Goal: Information Seeking & Learning: Learn about a topic

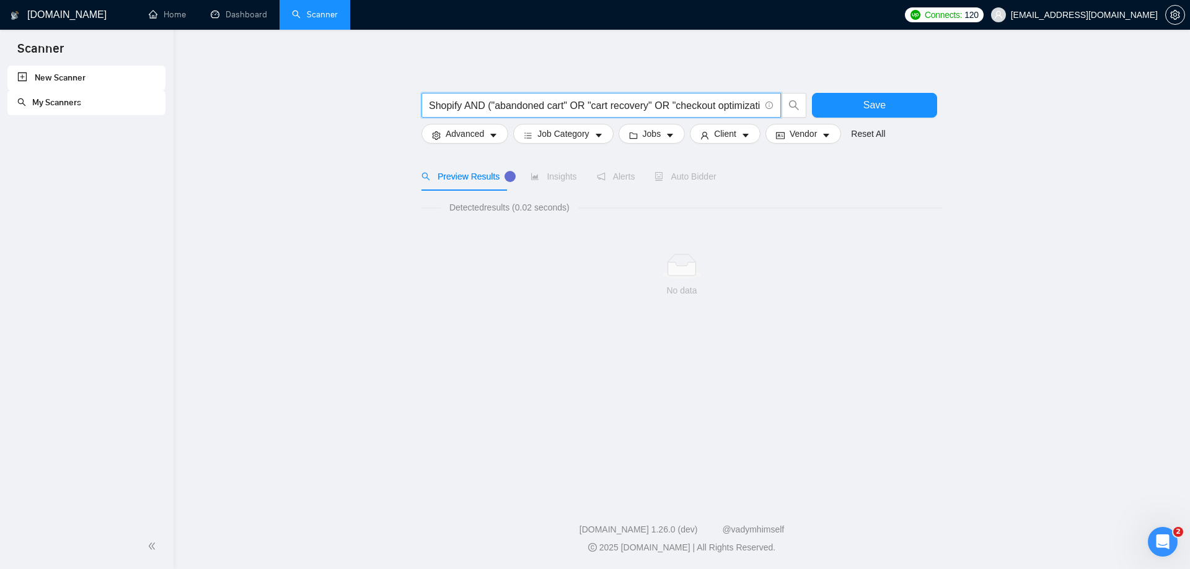
click at [756, 100] on input "Shopify AND ("abandoned cart" OR "cart recovery" OR "checkout optimization" OR …" at bounding box center [594, 105] width 331 height 15
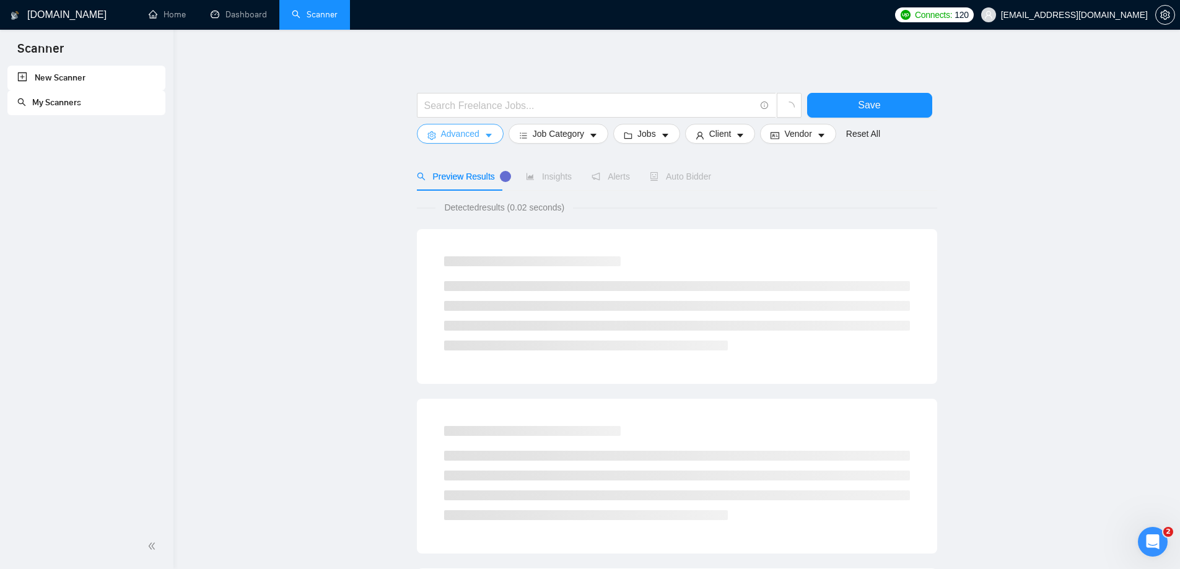
click at [486, 131] on span "caret-down" at bounding box center [488, 135] width 9 height 9
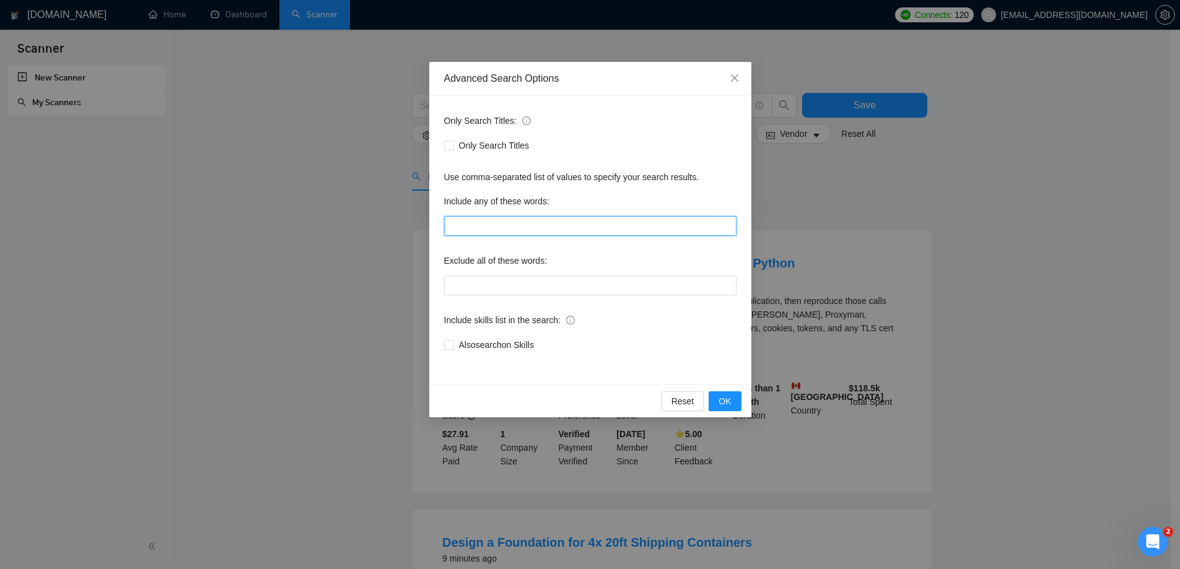
click at [496, 226] on input "text" at bounding box center [590, 226] width 292 height 20
paste input "abandoned cart"
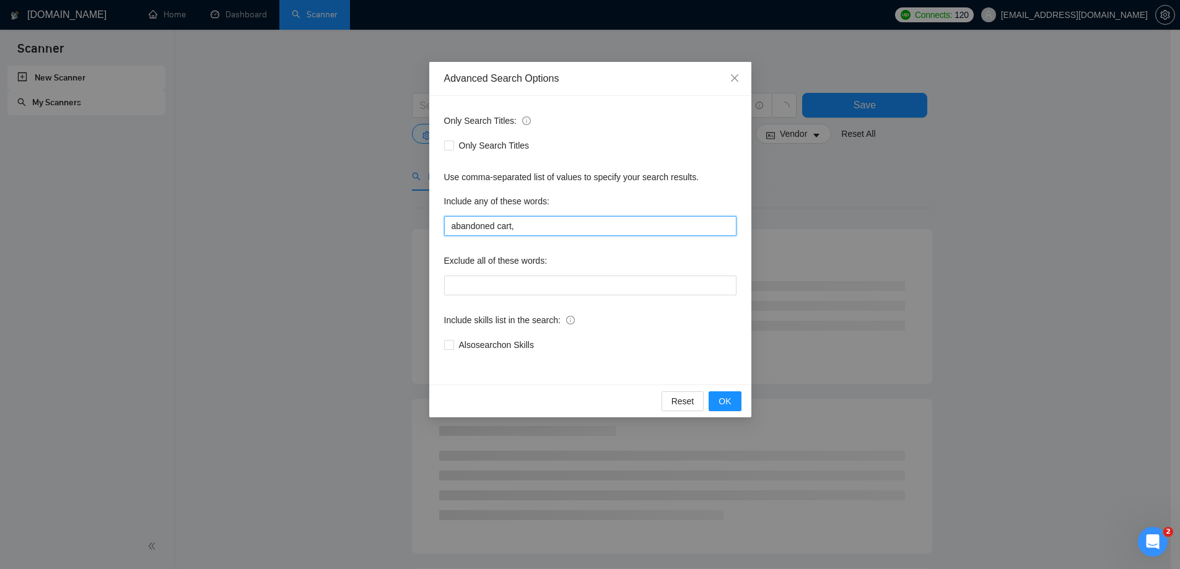
type input "abandoned cart,"
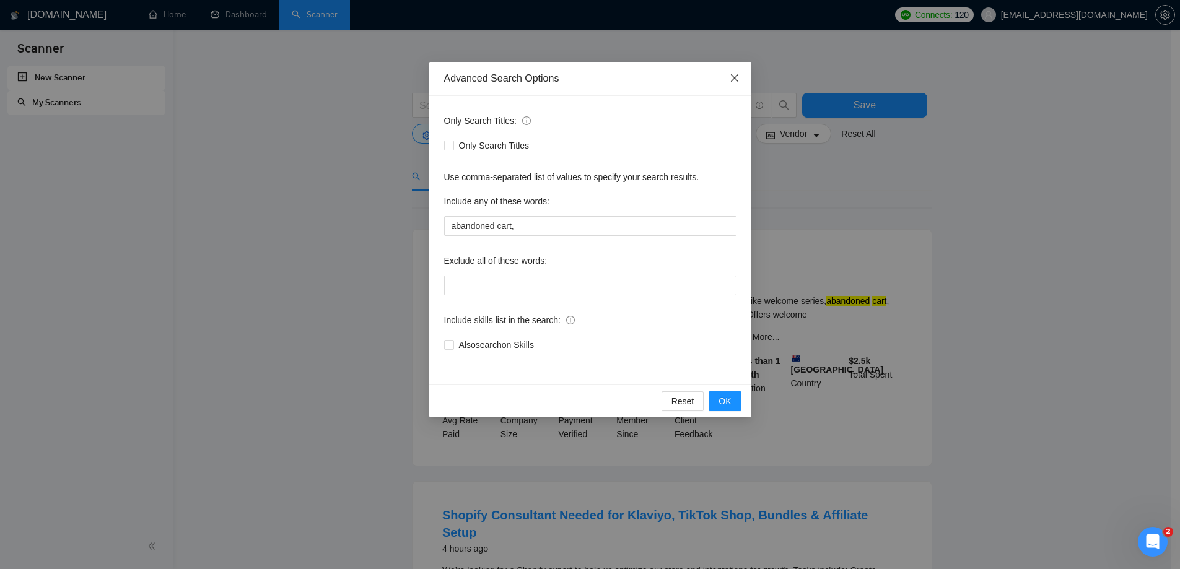
click at [732, 76] on icon "close" at bounding box center [733, 77] width 7 height 7
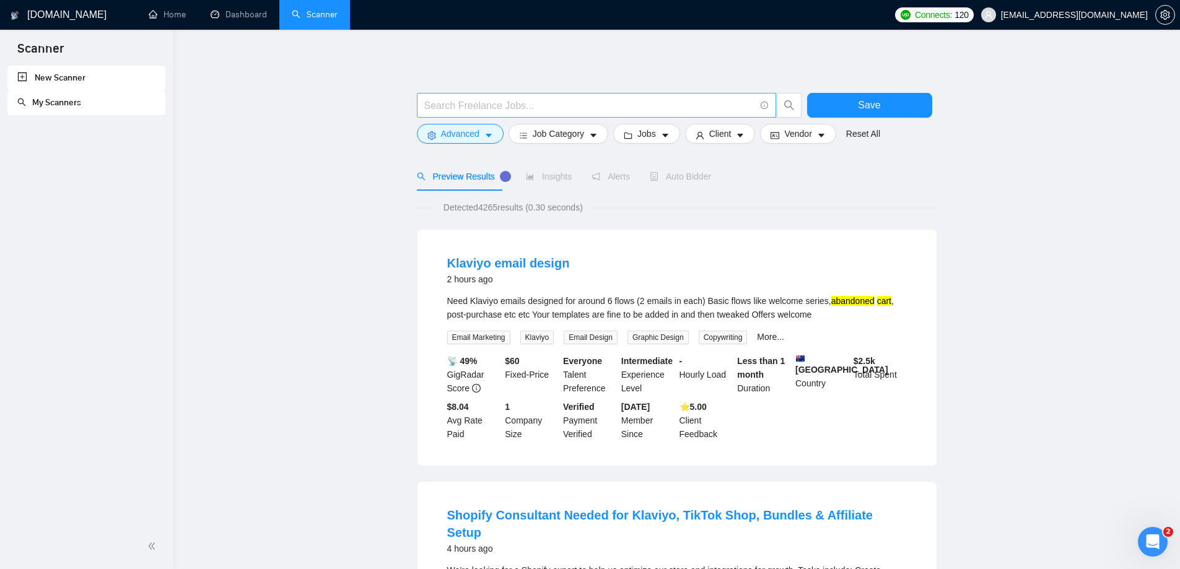
click at [722, 99] on input "text" at bounding box center [589, 105] width 331 height 15
click at [471, 136] on span "Advanced" at bounding box center [460, 134] width 38 height 14
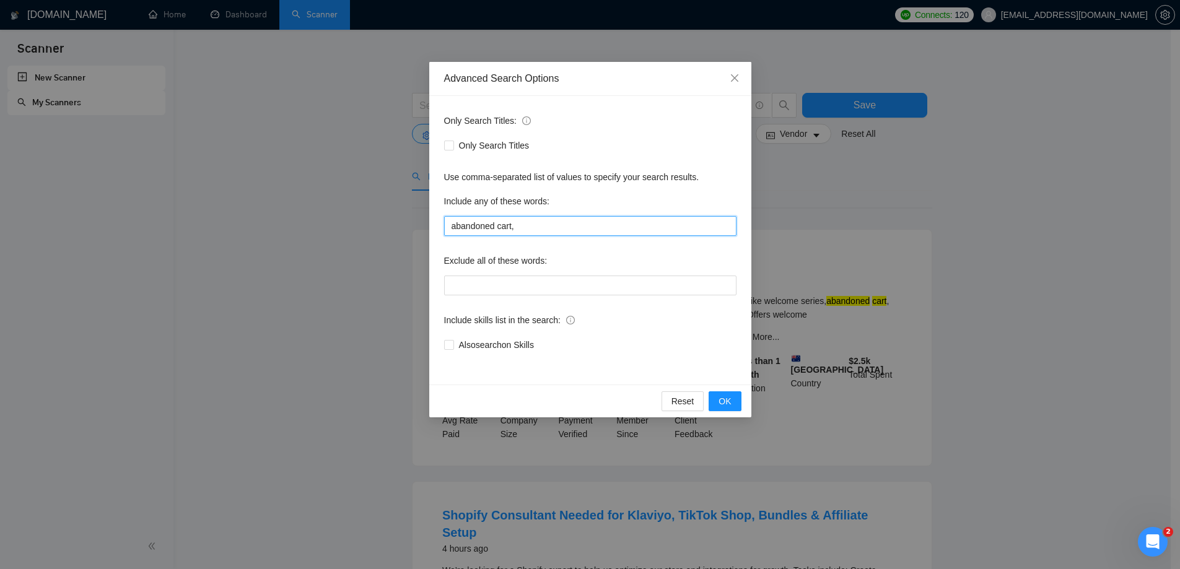
click at [522, 226] on input "abandoned cart," at bounding box center [590, 226] width 292 height 20
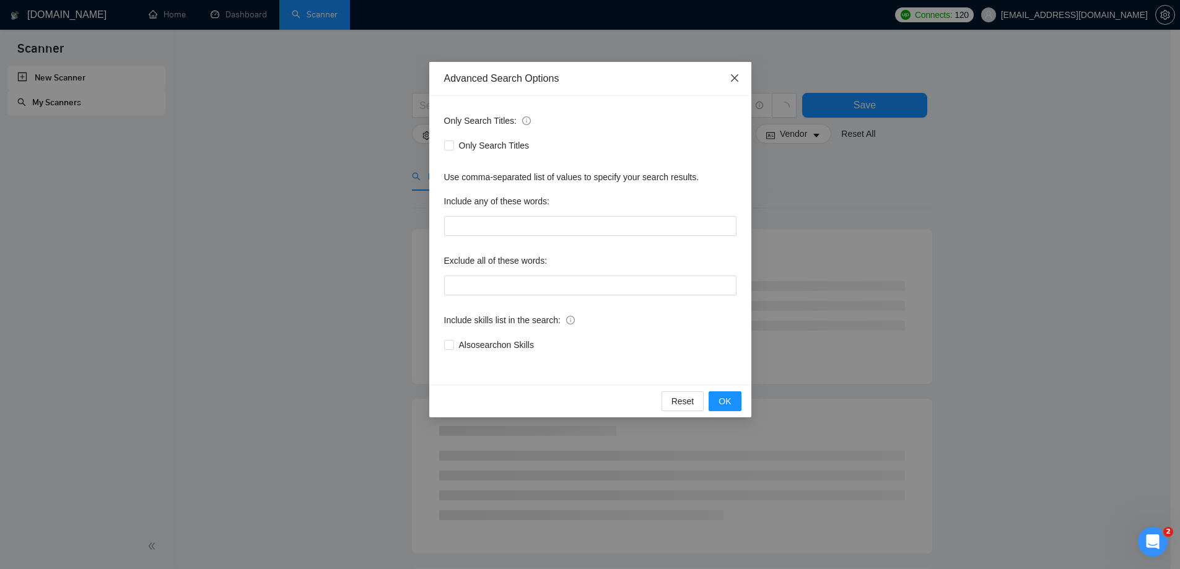
click at [735, 76] on icon "close" at bounding box center [735, 78] width 10 height 10
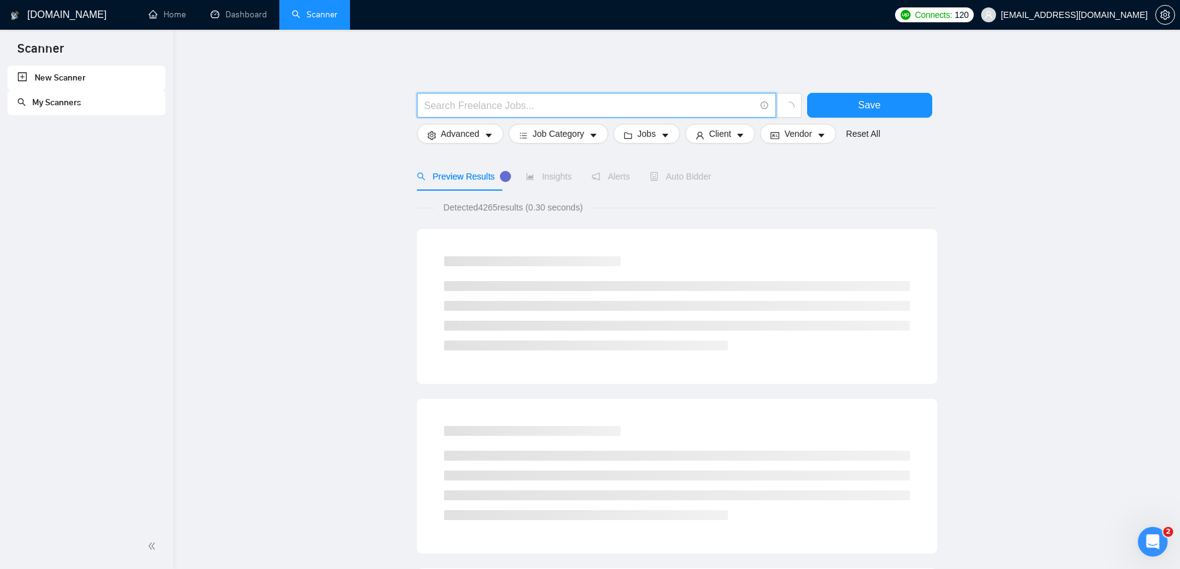
click at [536, 105] on input "text" at bounding box center [589, 105] width 331 height 15
paste input "abandoned cart,"
type input "abandoned cart,"
click at [631, 94] on span at bounding box center [596, 105] width 359 height 25
paste input "Shopify AND "abandoned cart""
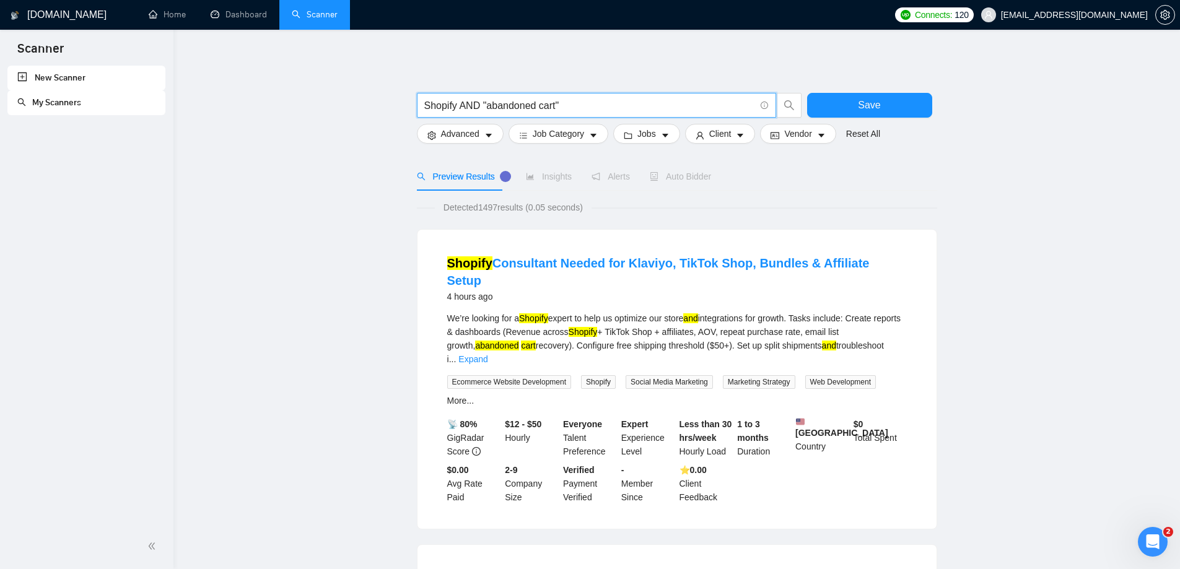
click at [585, 108] on input "Shopify AND "abandoned cart"" at bounding box center [589, 105] width 331 height 15
paste input "Shopify AND "checkout optimization""
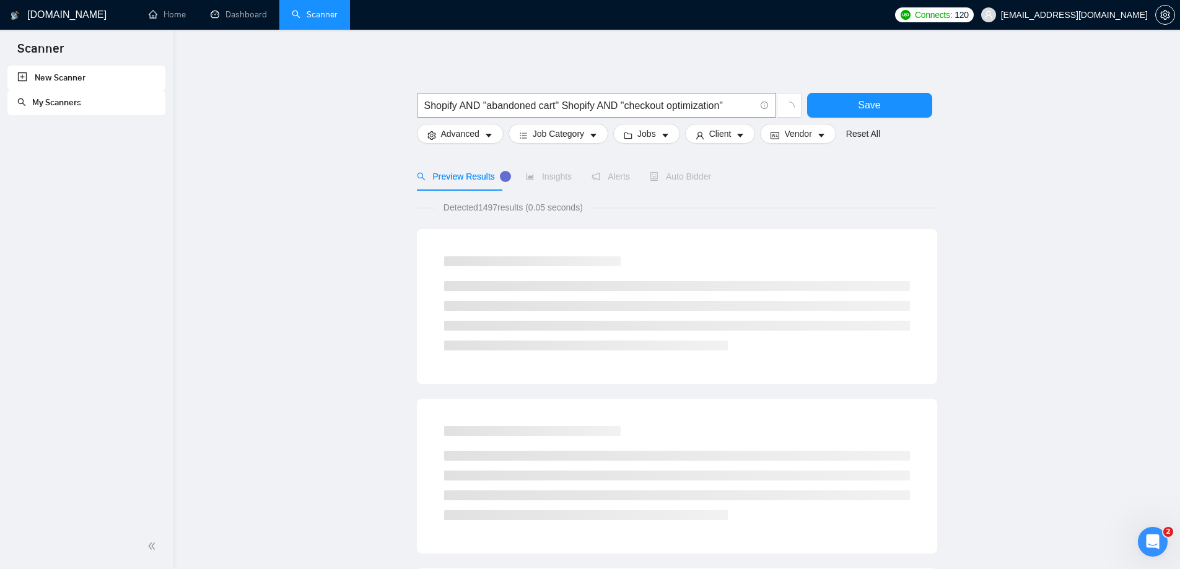
click at [739, 106] on input "Shopify AND "abandoned cart" Shopify AND "checkout optimization"" at bounding box center [589, 105] width 331 height 15
paste input "Shopify AND "upsell""
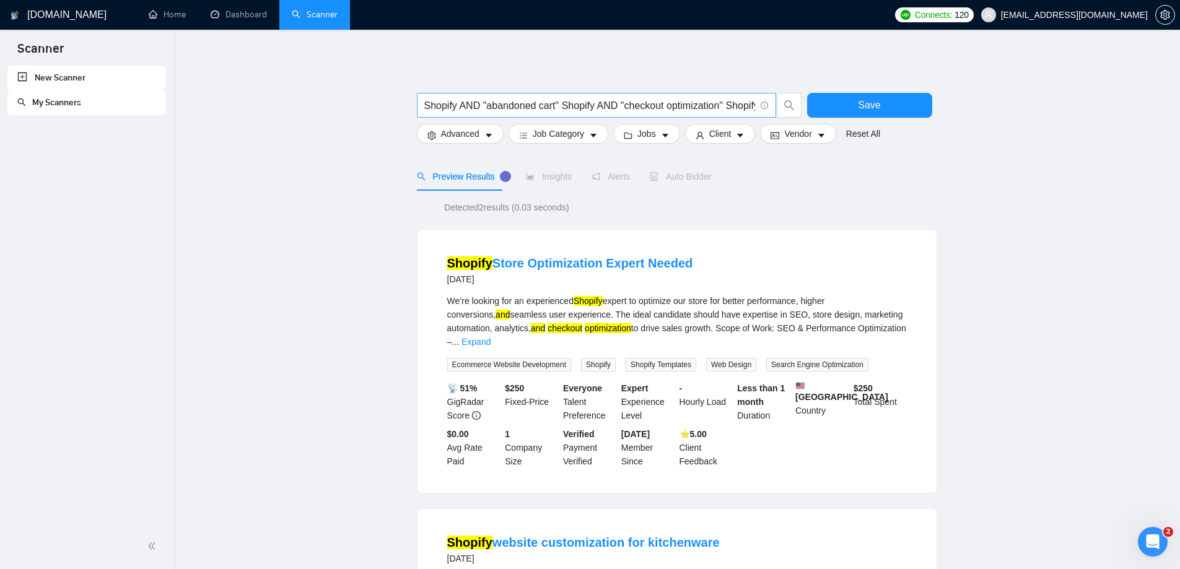
click at [745, 102] on input "Shopify AND "abandoned cart" Shopify AND "checkout optimization" Shopify AND "u…" at bounding box center [589, 105] width 331 height 15
paste input "Shopify AND Klaviyo"
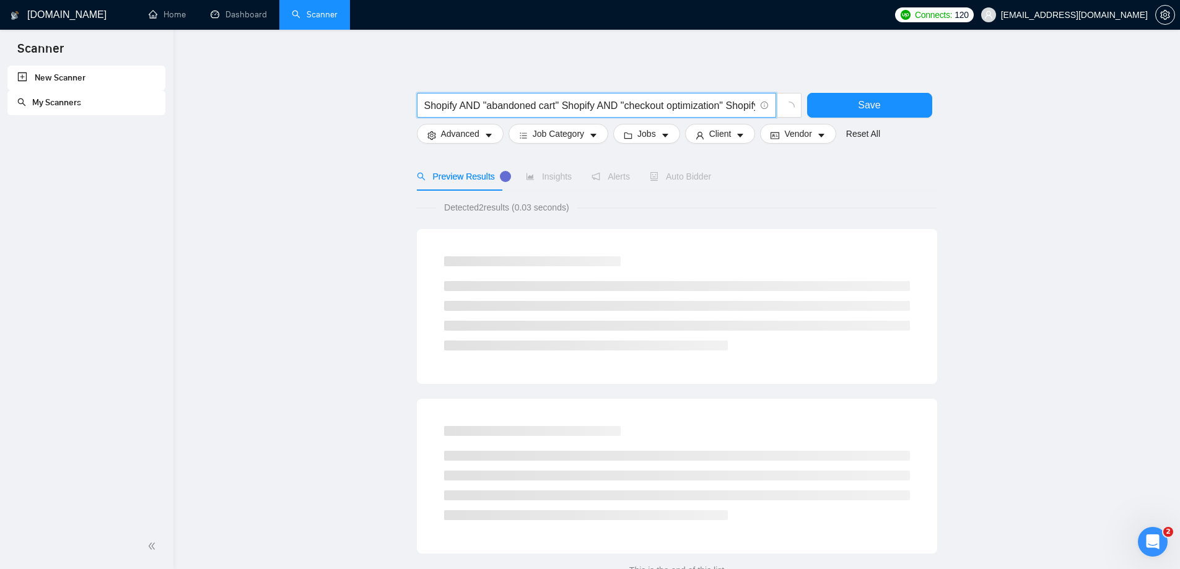
click at [747, 106] on input "Shopify AND "abandoned cart" Shopify AND "checkout optimization" Shopify AND "u…" at bounding box center [589, 105] width 331 height 15
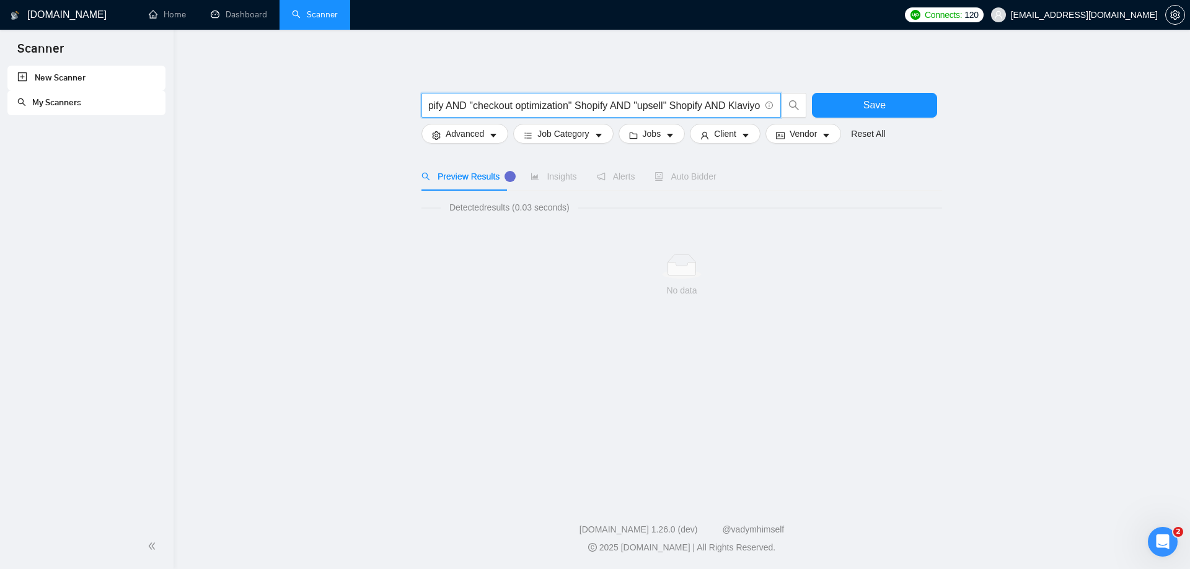
scroll to position [0, 162]
paste input "Shopify AND ReConvert"
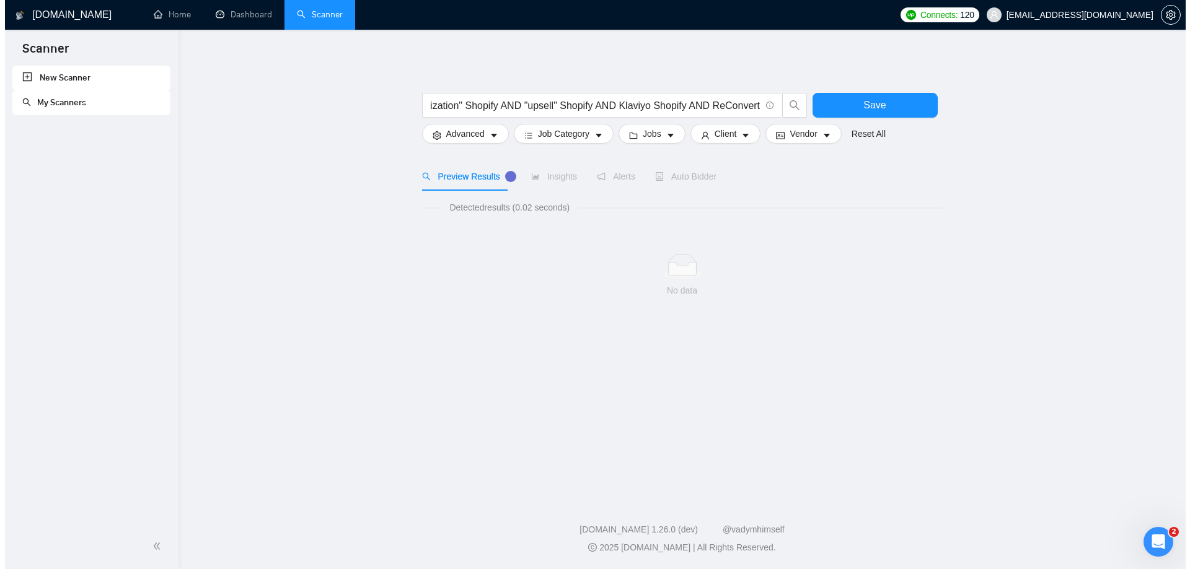
scroll to position [0, 0]
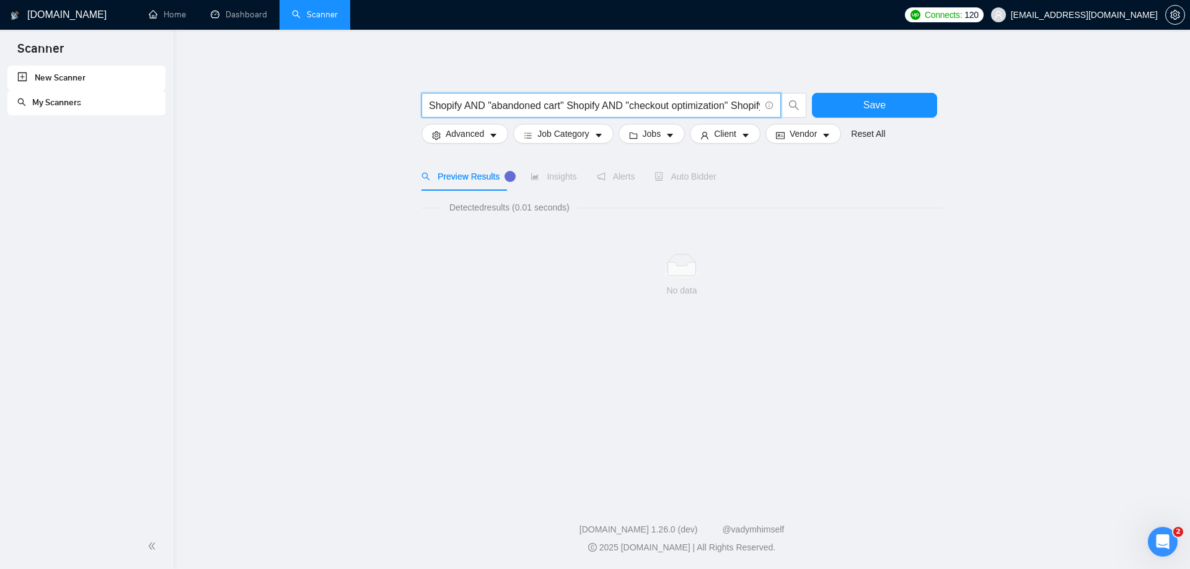
click at [752, 106] on input "Shopify AND "abandoned cart" Shopify AND "checkout optimization" Shopify AND "u…" at bounding box center [594, 105] width 331 height 15
drag, startPoint x: 559, startPoint y: 104, endPoint x: 1108, endPoint y: 160, distance: 551.7
click at [1108, 160] on main "Shopify AND "abandoned cart" Shopify AND "checkout optimization" Shopify AND "u…" at bounding box center [681, 262] width 976 height 424
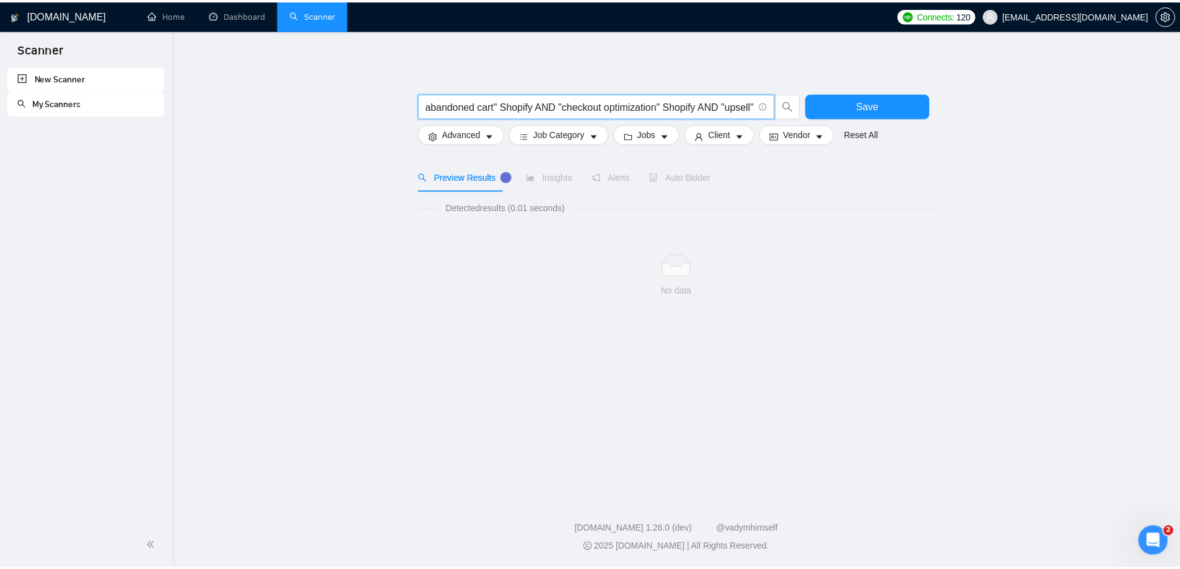
scroll to position [0, 67]
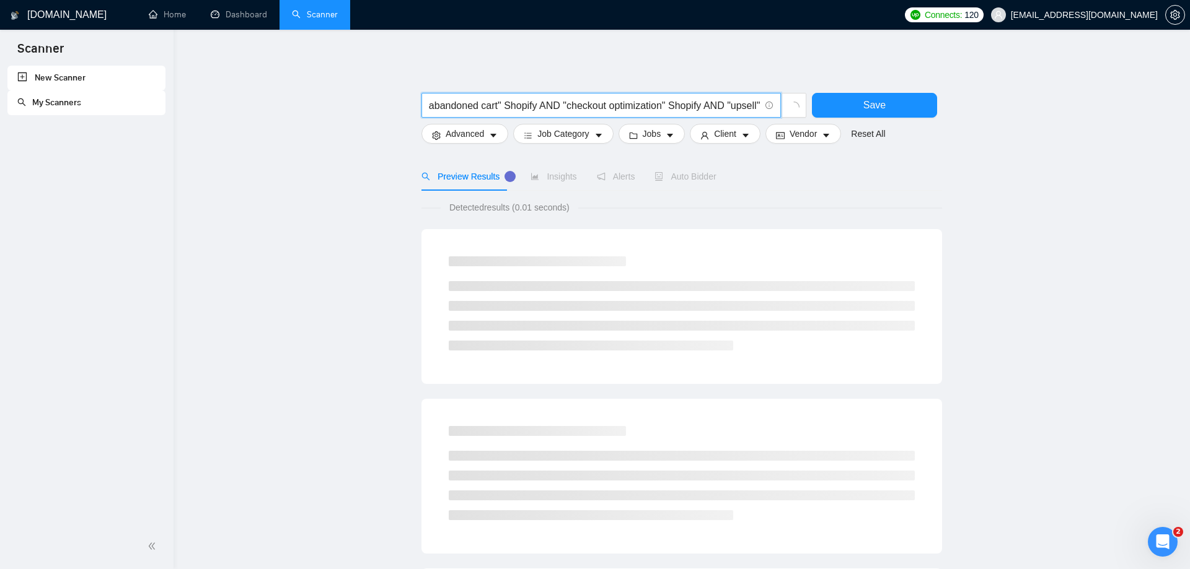
type input "Shopify AND "abandoned cart" Shopify AND "checkout optimization" Shopify AND "u…"
click at [1030, 167] on main "Shopify AND "abandoned cart" Shopify AND "checkout optimization" Shopify AND "u…" at bounding box center [676, 557] width 967 height 1014
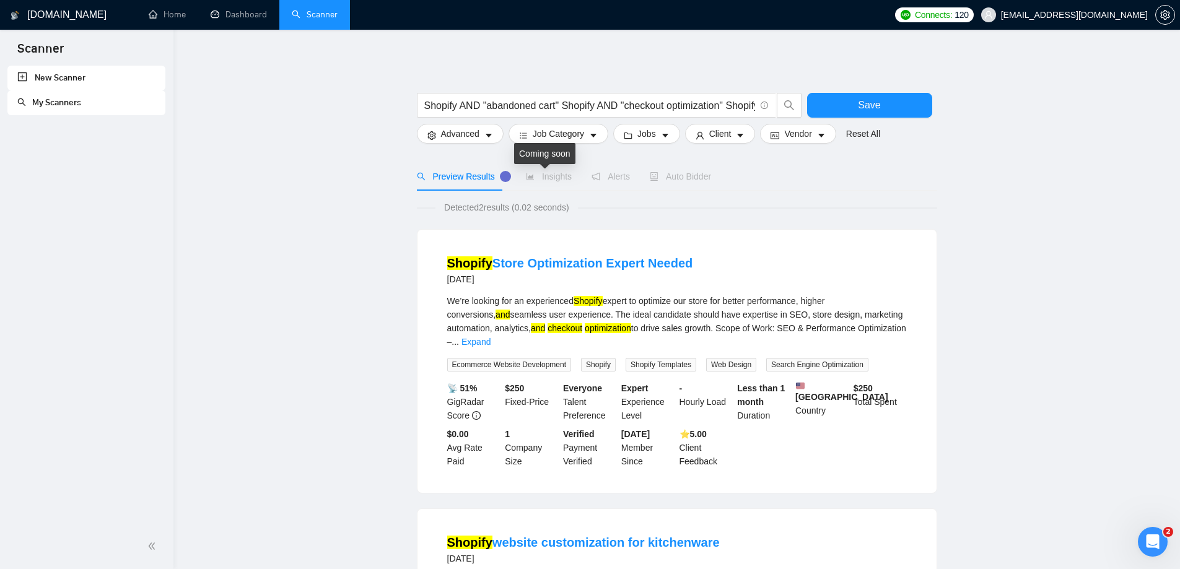
click at [550, 180] on span "Insights" at bounding box center [549, 177] width 46 height 10
click at [560, 110] on input "Shopify AND "abandoned cart" Shopify AND "checkout optimization" Shopify AND "u…" at bounding box center [589, 105] width 331 height 15
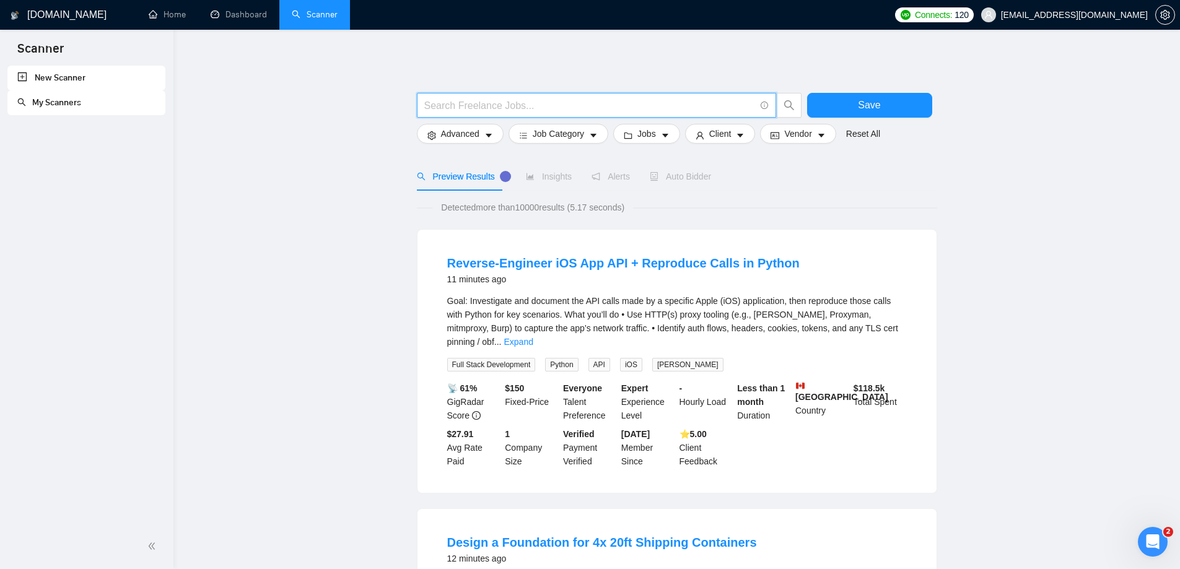
click at [491, 109] on input "text" at bounding box center [589, 105] width 331 height 15
type input "dtc"
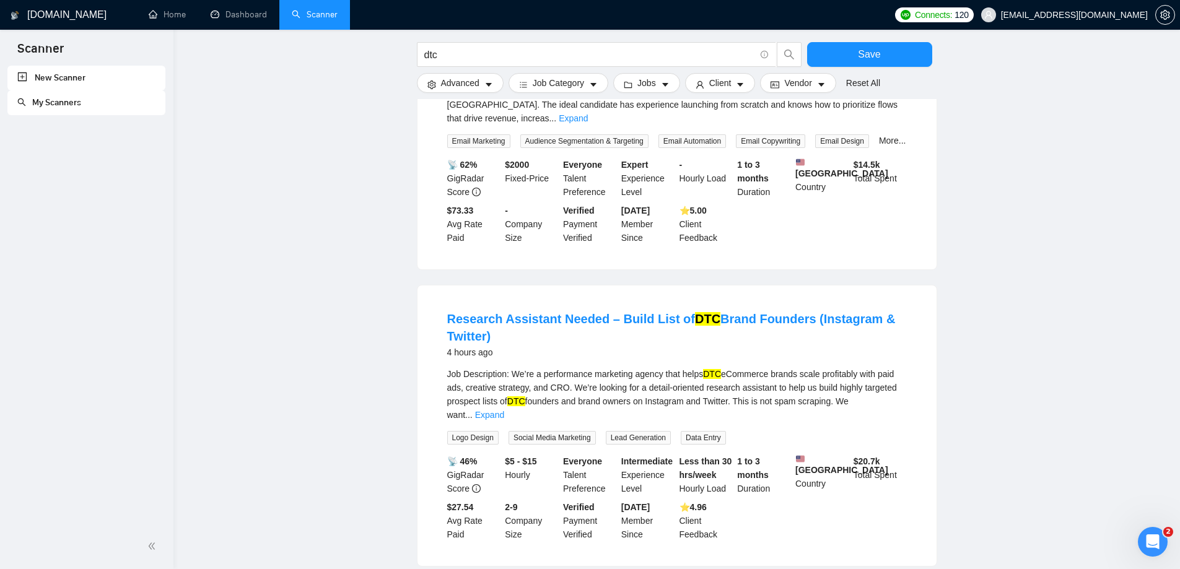
scroll to position [1158, 0]
